Goal: Transaction & Acquisition: Purchase product/service

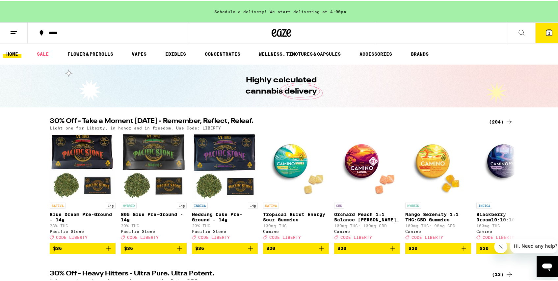
click at [545, 35] on icon at bounding box center [549, 31] width 8 height 8
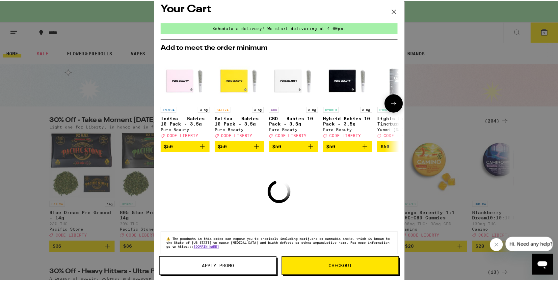
scroll to position [16, 0]
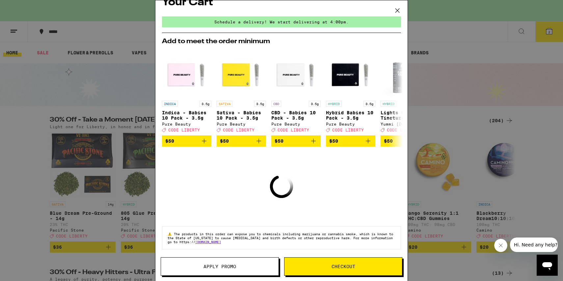
click at [333, 262] on button "Checkout" at bounding box center [343, 266] width 118 height 18
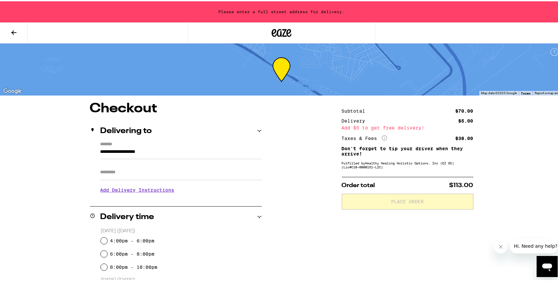
click at [16, 32] on icon at bounding box center [14, 31] width 8 height 8
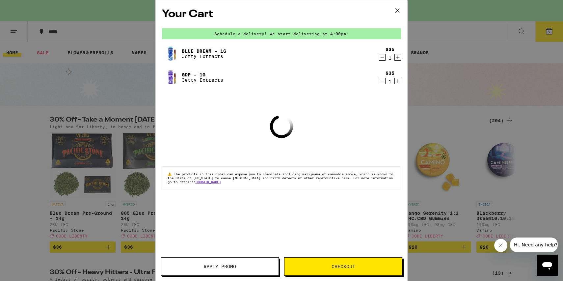
drag, startPoint x: 458, startPoint y: 19, endPoint x: 451, endPoint y: 19, distance: 6.9
click at [458, 19] on div "Your Cart Schedule a delivery! We start delivering at 4:00pm. Blue Dream - 1g J…" at bounding box center [281, 140] width 563 height 281
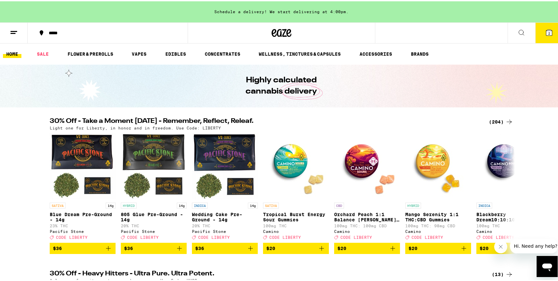
click at [11, 36] on button at bounding box center [14, 31] width 28 height 21
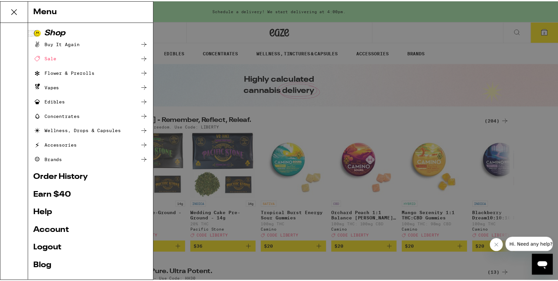
scroll to position [22, 0]
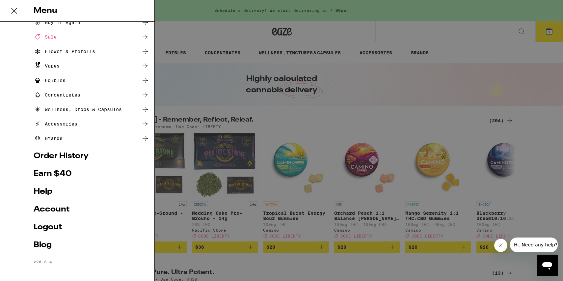
click at [53, 223] on link "Logout" at bounding box center [92, 227] width 116 height 8
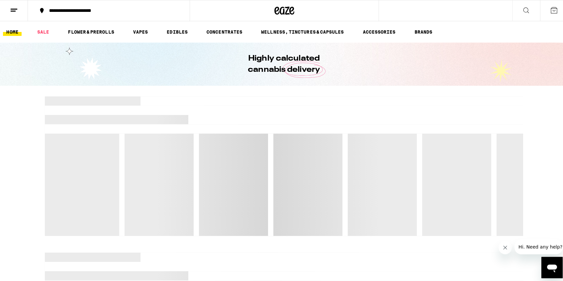
scroll to position [0, 0]
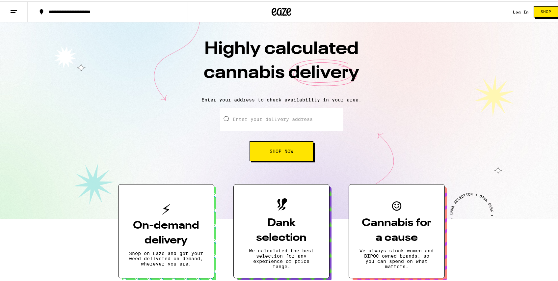
click at [513, 12] on link "Log In" at bounding box center [521, 11] width 16 height 4
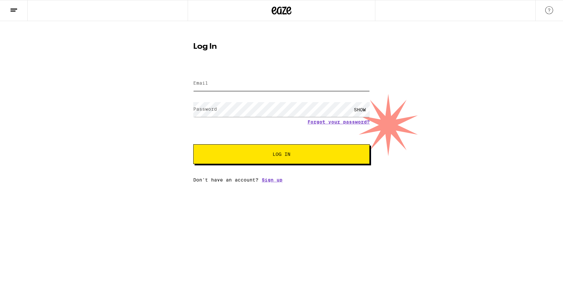
type input "[EMAIL_ADDRESS][DOMAIN_NAME]"
click at [220, 85] on input "[EMAIL_ADDRESS][DOMAIN_NAME]" at bounding box center [281, 83] width 176 height 15
click at [237, 160] on button "Log In" at bounding box center [281, 154] width 176 height 20
